Goal: Task Accomplishment & Management: Manage account settings

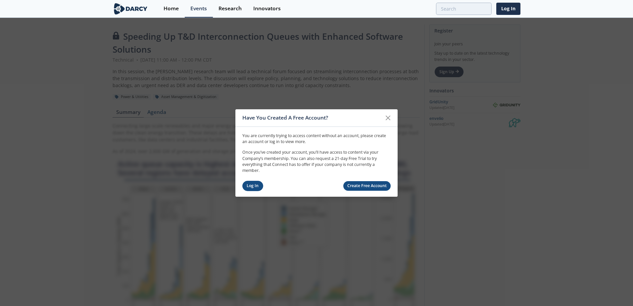
click at [251, 187] on link "Log In" at bounding box center [252, 186] width 21 height 10
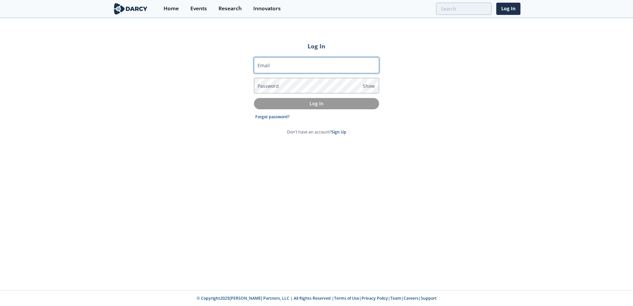
click at [277, 65] on input "Email" at bounding box center [316, 65] width 125 height 16
type input "[PERSON_NAME][EMAIL_ADDRESS][PERSON_NAME][DOMAIN_NAME]"
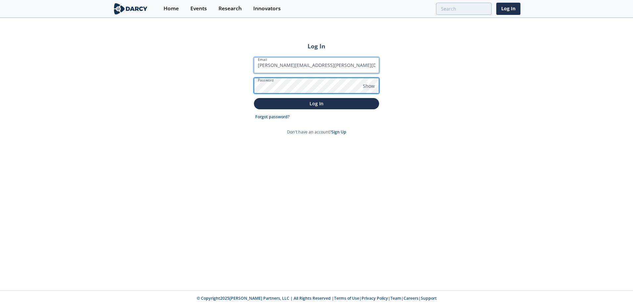
click at [254, 98] on button "Log In" at bounding box center [316, 103] width 125 height 11
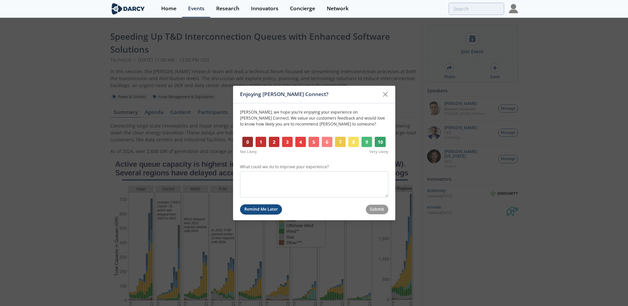
click at [267, 210] on button "Remind Me Later" at bounding box center [261, 209] width 42 height 10
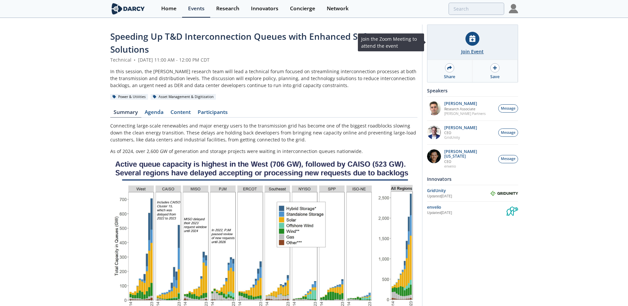
click at [470, 37] on icon at bounding box center [472, 38] width 6 height 7
